Goal: Task Accomplishment & Management: Use online tool/utility

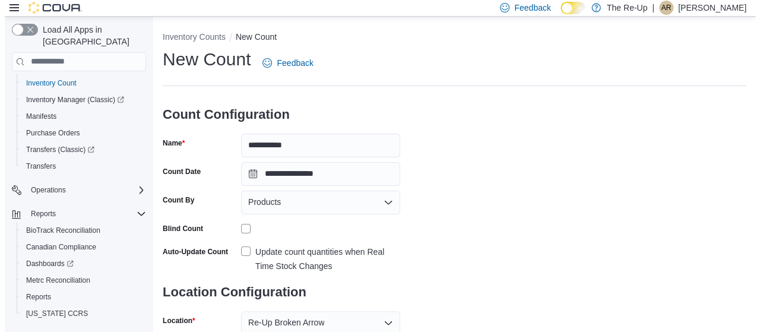
scroll to position [224, 0]
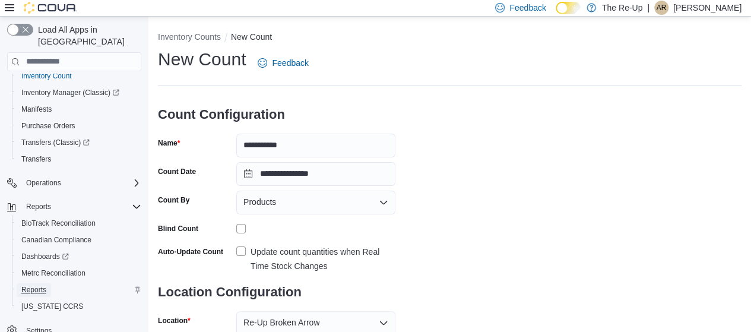
click at [45, 285] on span "Reports" at bounding box center [33, 289] width 25 height 9
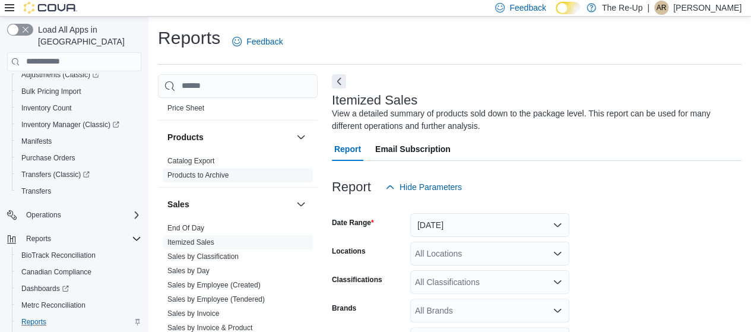
scroll to position [703, 0]
click at [186, 226] on link "End Of Day" at bounding box center [185, 229] width 37 height 8
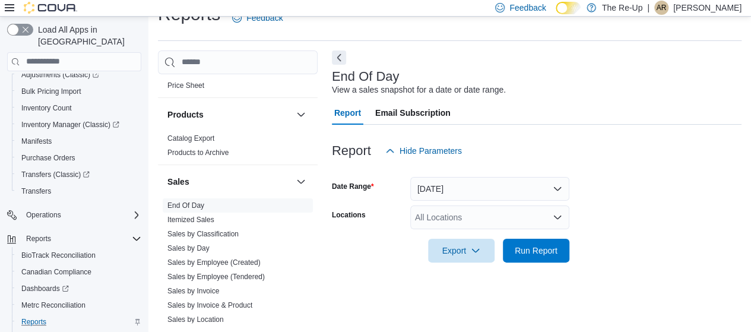
scroll to position [24, 0]
click at [446, 220] on div "All Locations" at bounding box center [489, 217] width 159 height 24
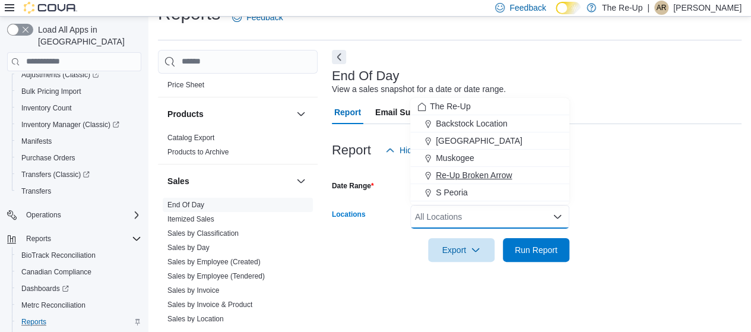
click at [462, 176] on span "Re-Up Broken Arrow" at bounding box center [474, 175] width 76 height 12
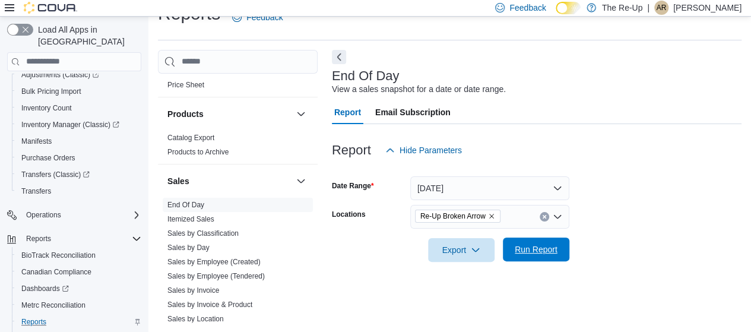
click at [539, 258] on span "Run Report" at bounding box center [536, 249] width 52 height 24
